Goal: Find specific page/section: Find specific page/section

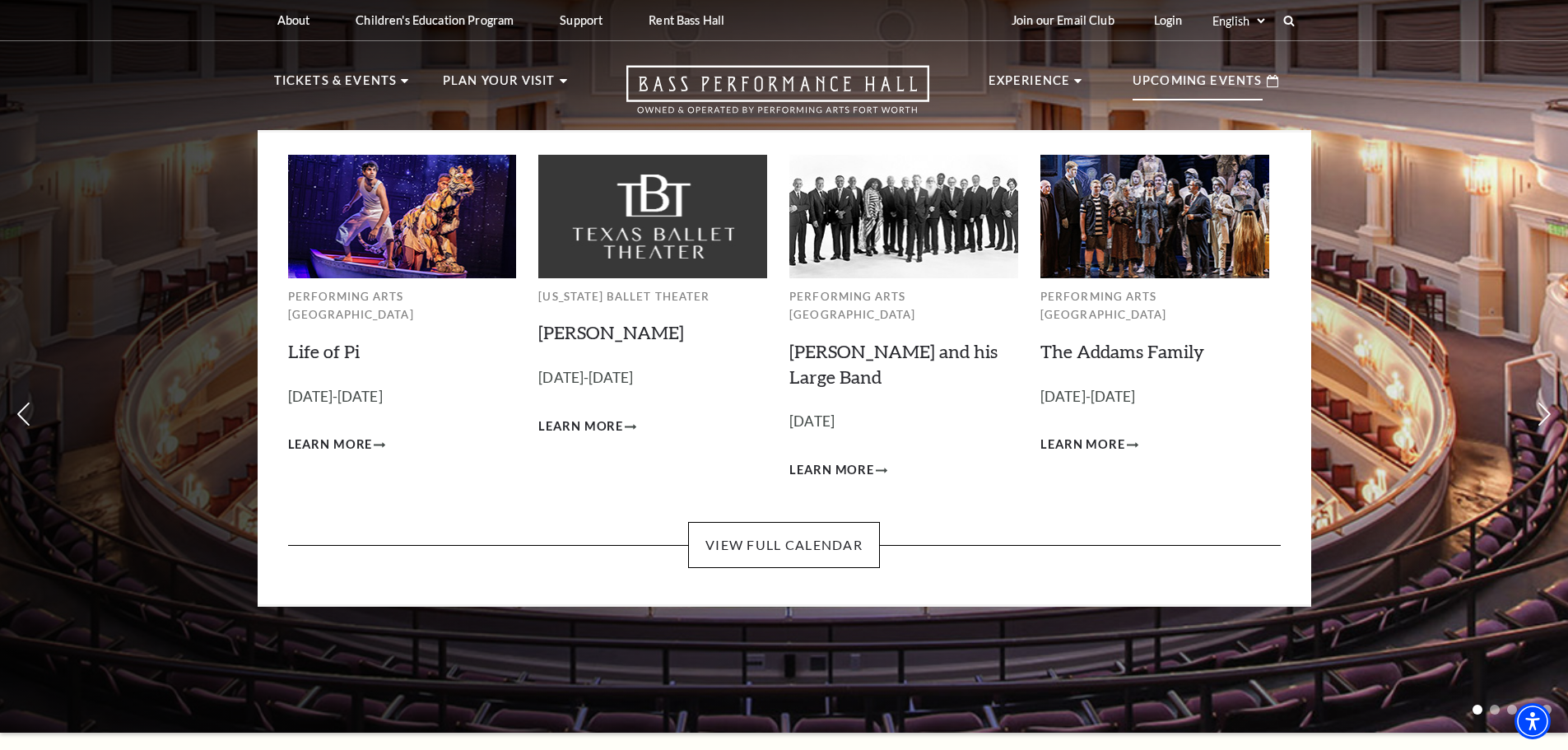
click at [1199, 81] on p "Upcoming Events" at bounding box center [1197, 86] width 130 height 30
click at [820, 521] on link "View Full Calendar" at bounding box center [784, 545] width 191 height 46
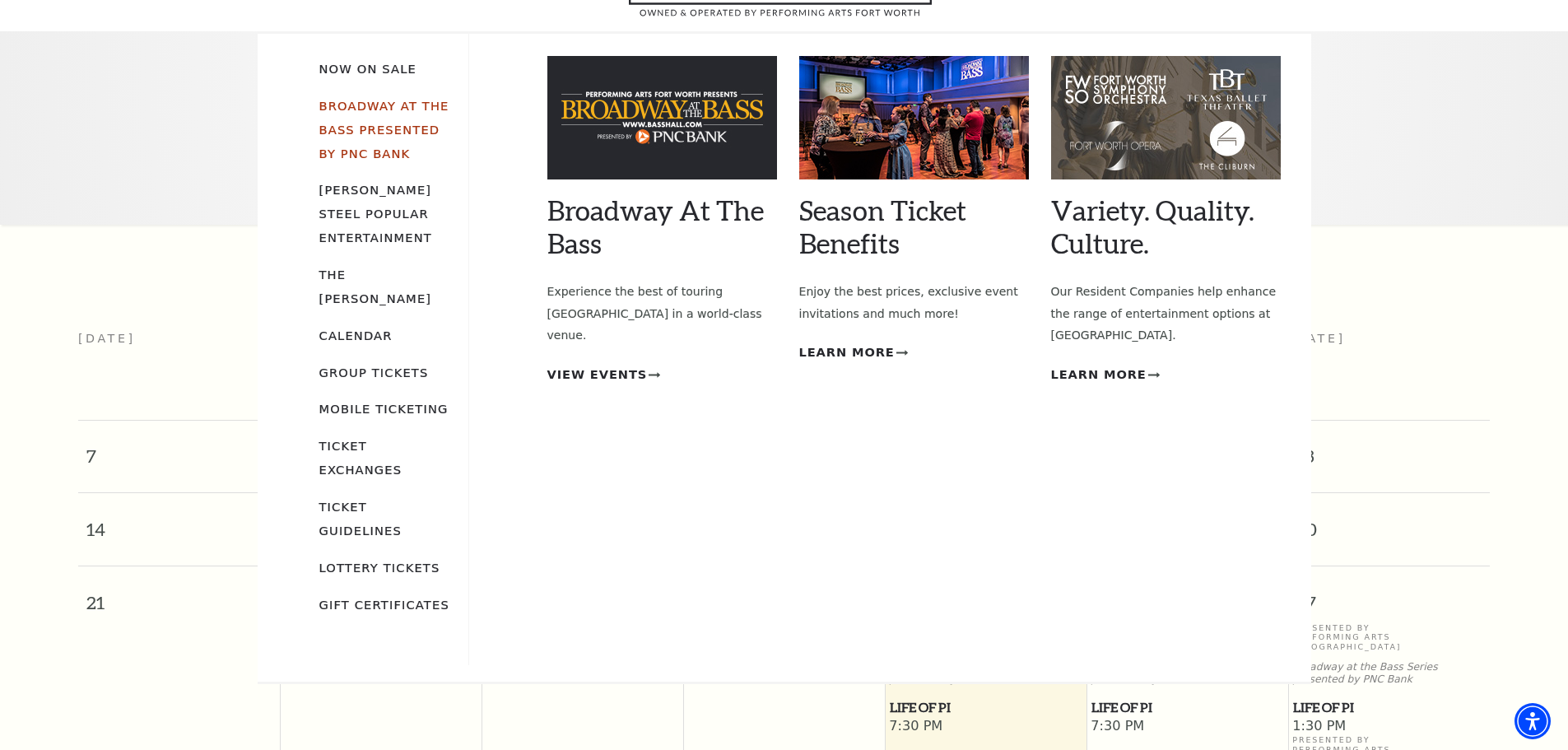
scroll to position [146, 0]
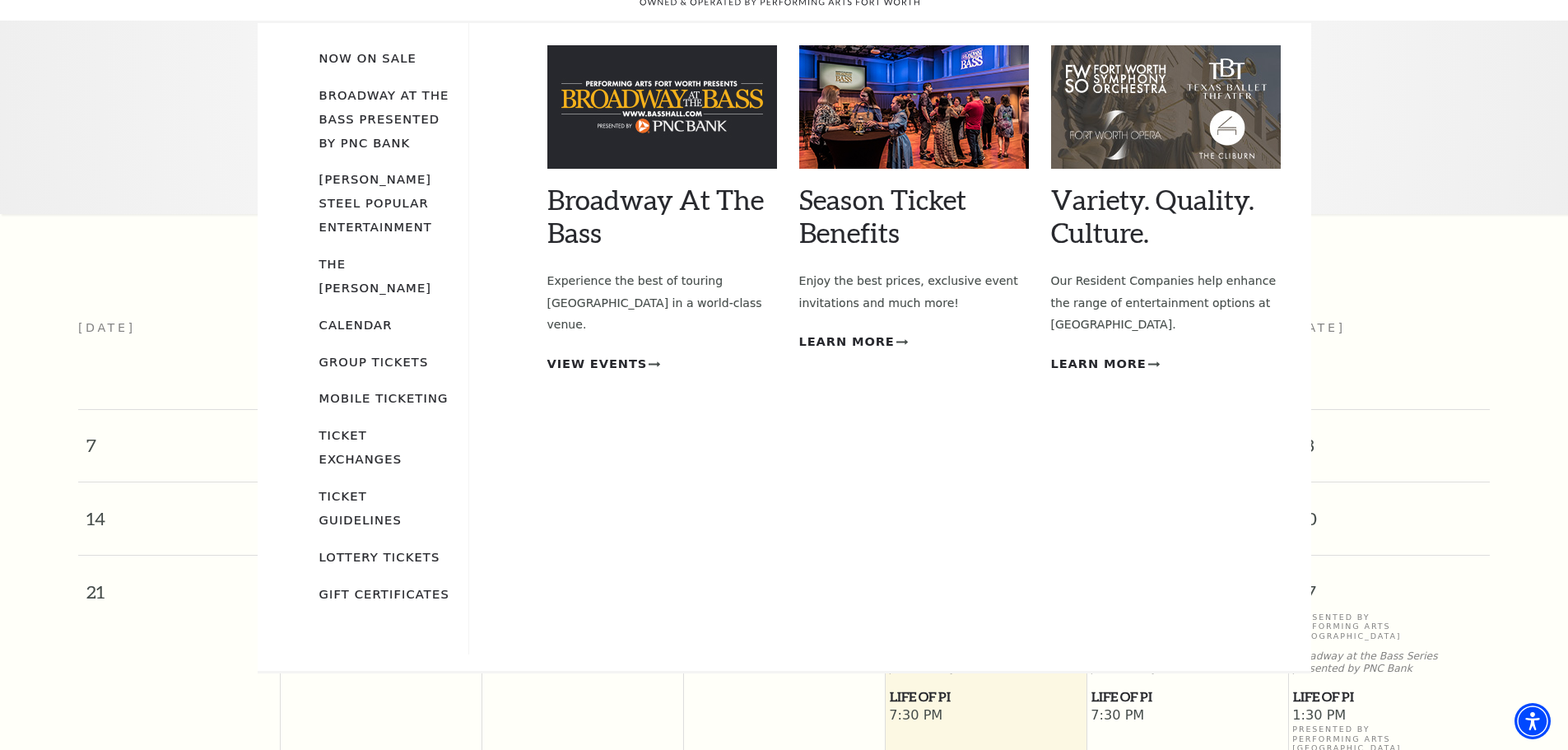
click at [350, 86] on li "Broadway At The Bass presented by PNC Bank" at bounding box center [385, 118] width 133 height 72
click at [338, 96] on link "Broadway At The Bass presented by PNC Bank" at bounding box center [385, 119] width 130 height 62
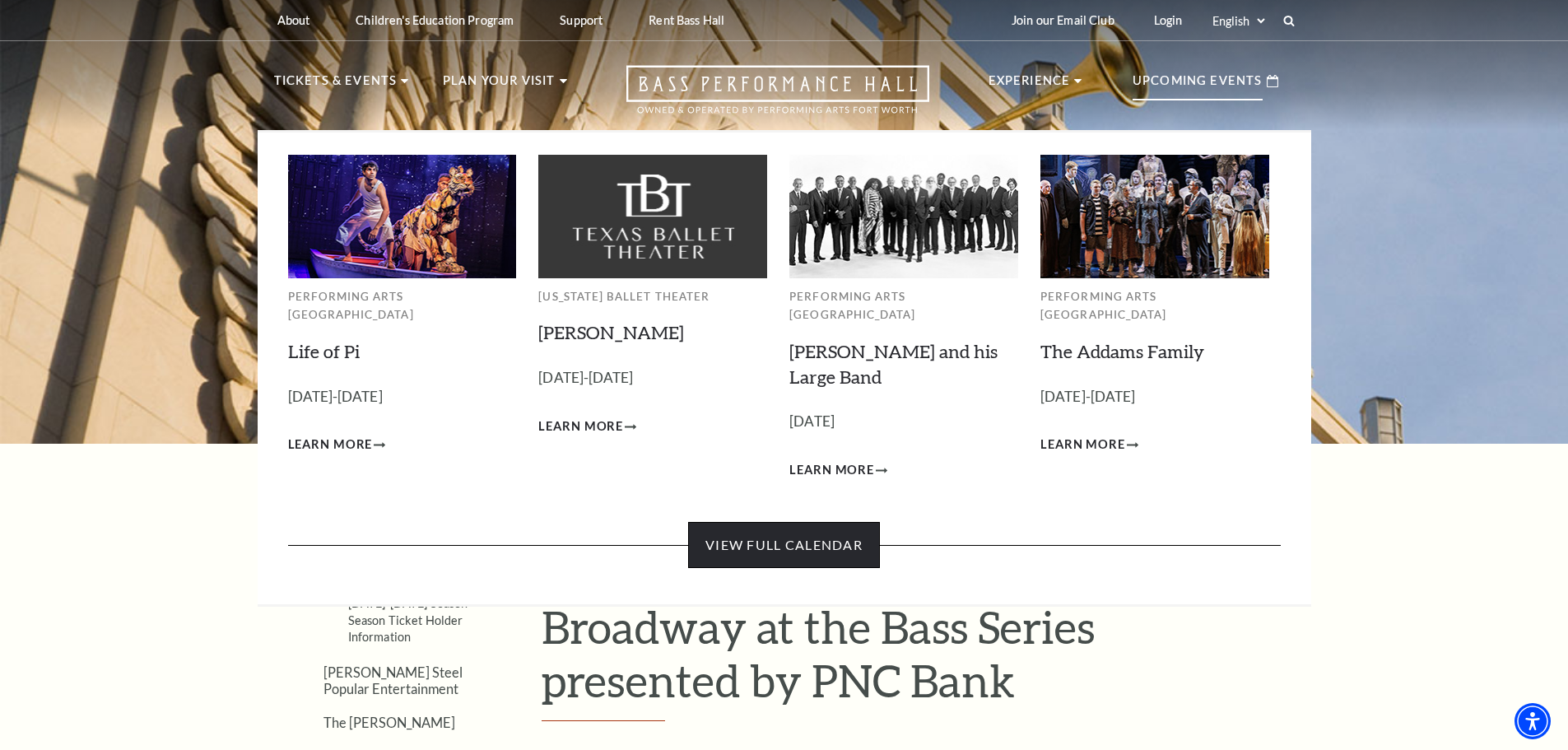
click at [773, 521] on link "View Full Calendar" at bounding box center [784, 545] width 191 height 46
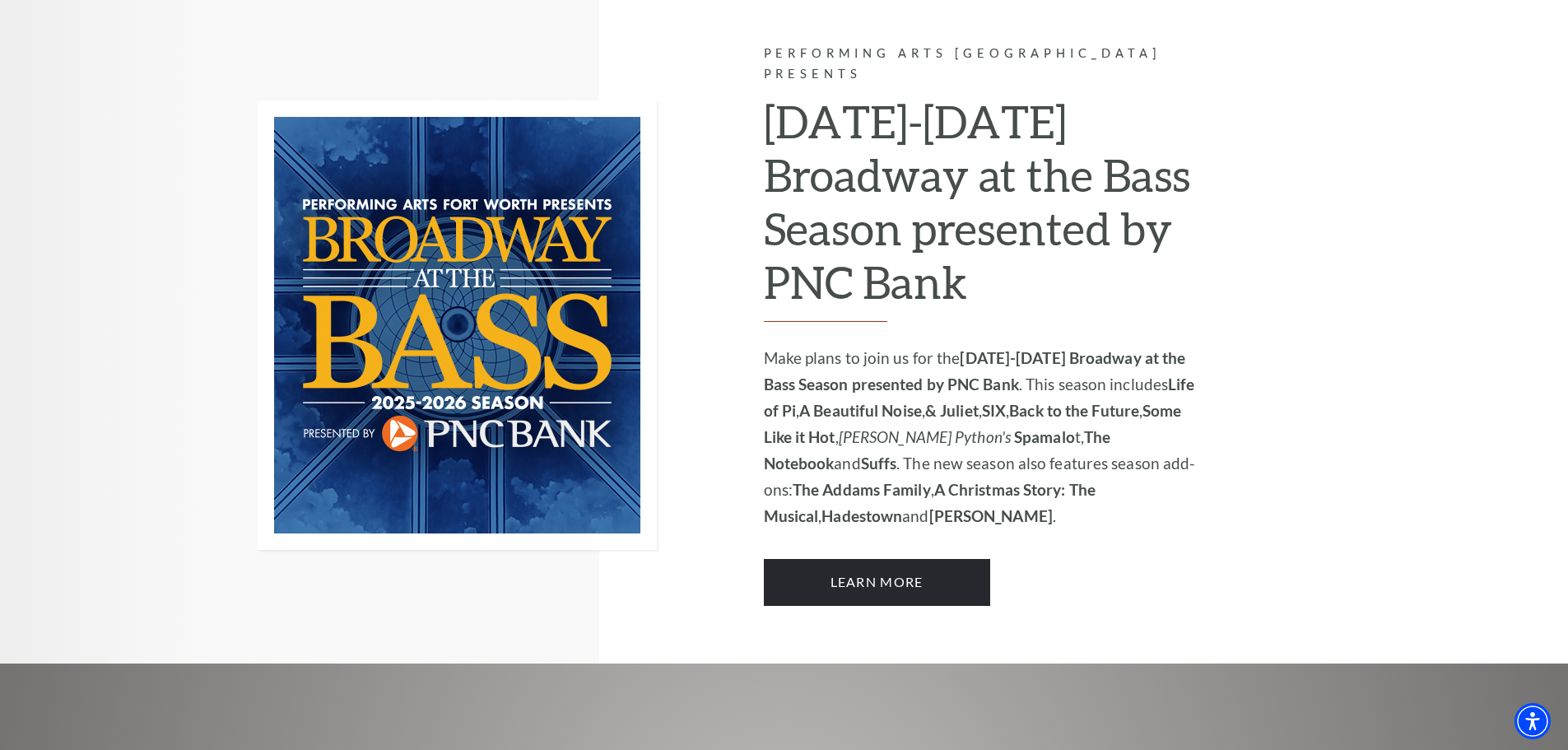
scroll to position [1234, 0]
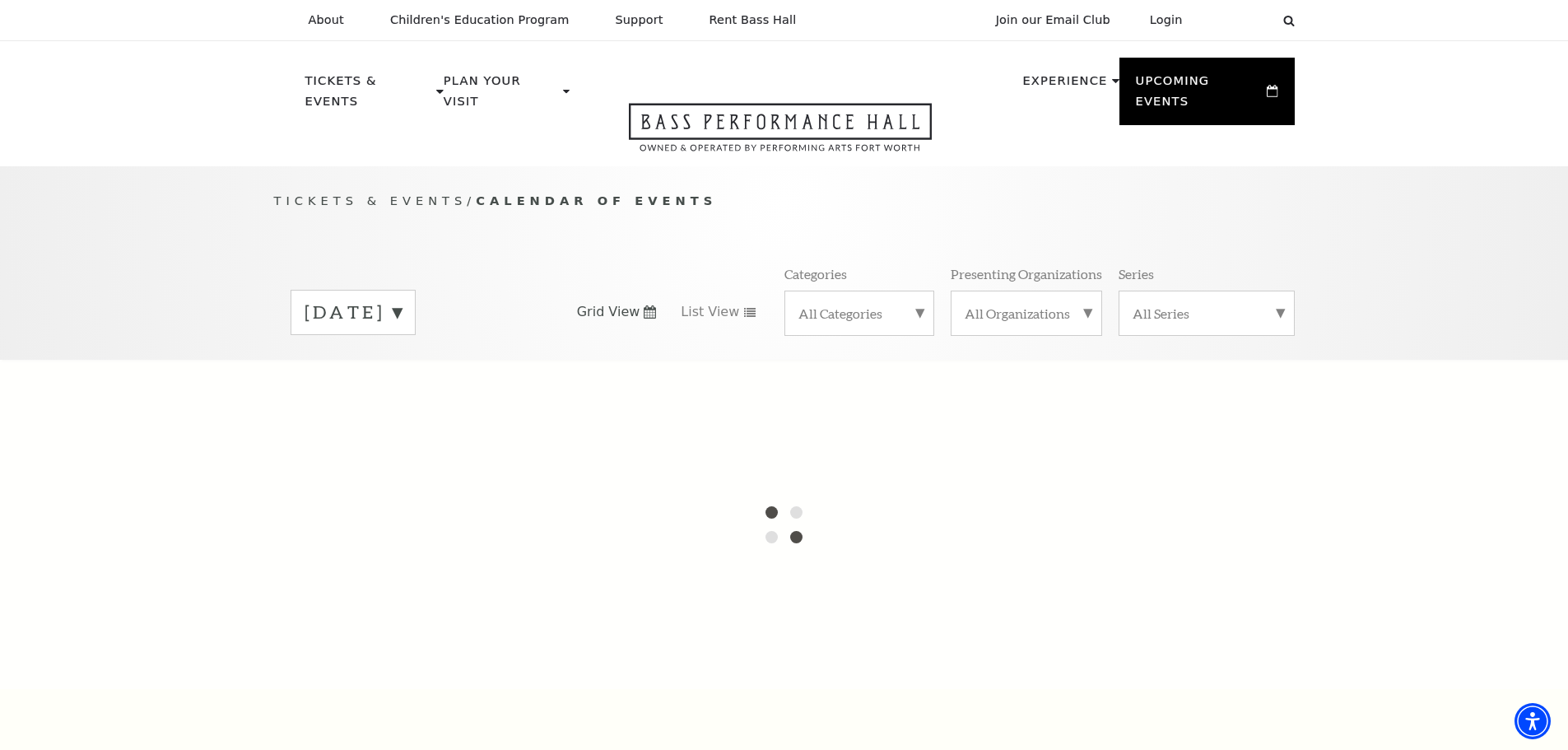
click at [402, 300] on label "[DATE]" at bounding box center [353, 312] width 97 height 26
click at [793, 335] on div "[DATE] [DATE] [DATE] [DATE] [DATE] [DATE] [DATE] [DATE] [DATE] [DATE] [DATE] [D…" at bounding box center [784, 312] width 1021 height 94
click at [832, 290] on div "All Categories" at bounding box center [859, 313] width 150 height 45
click at [823, 326] on label "Broadway" at bounding box center [859, 339] width 122 height 27
